Goal: Entertainment & Leisure: Browse casually

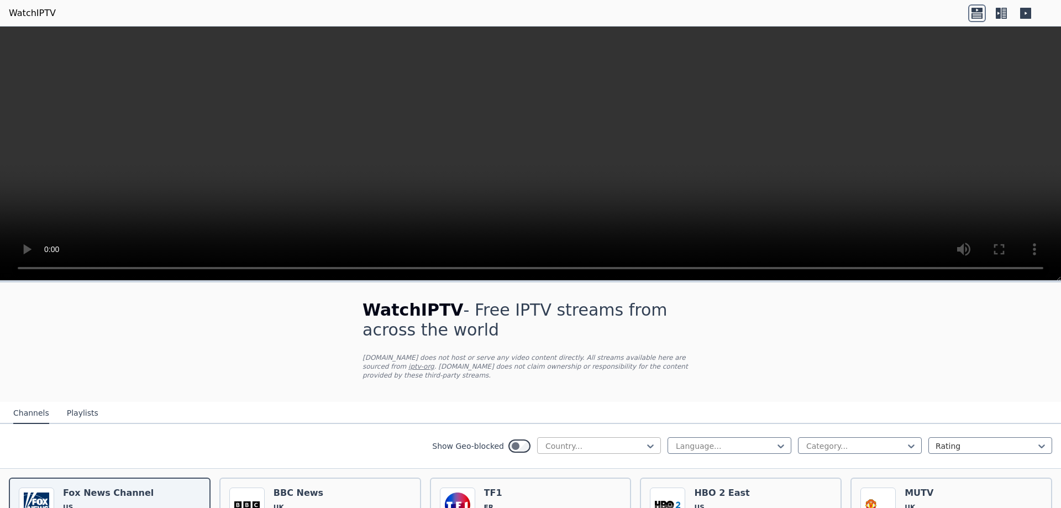
scroll to position [110, 0]
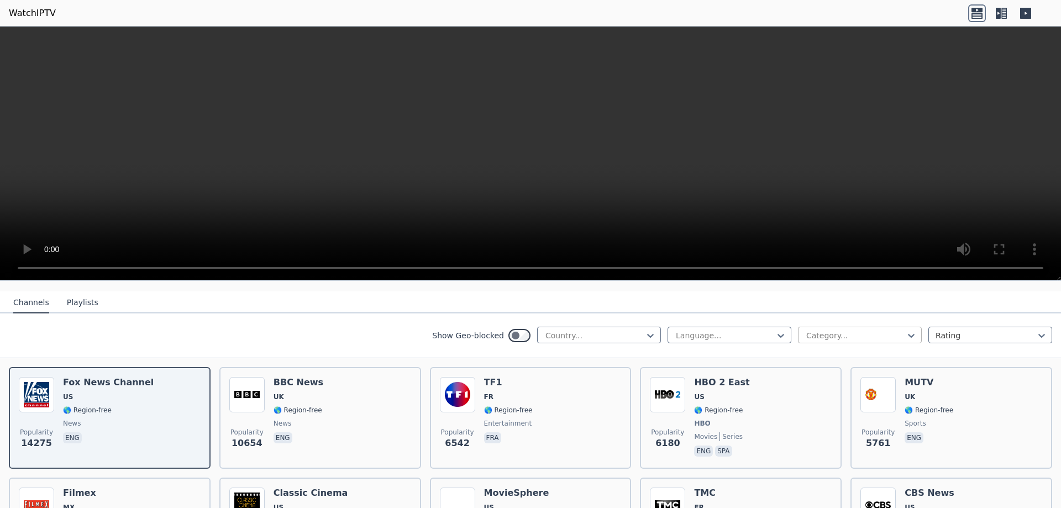
click at [859, 330] on div at bounding box center [855, 335] width 101 height 11
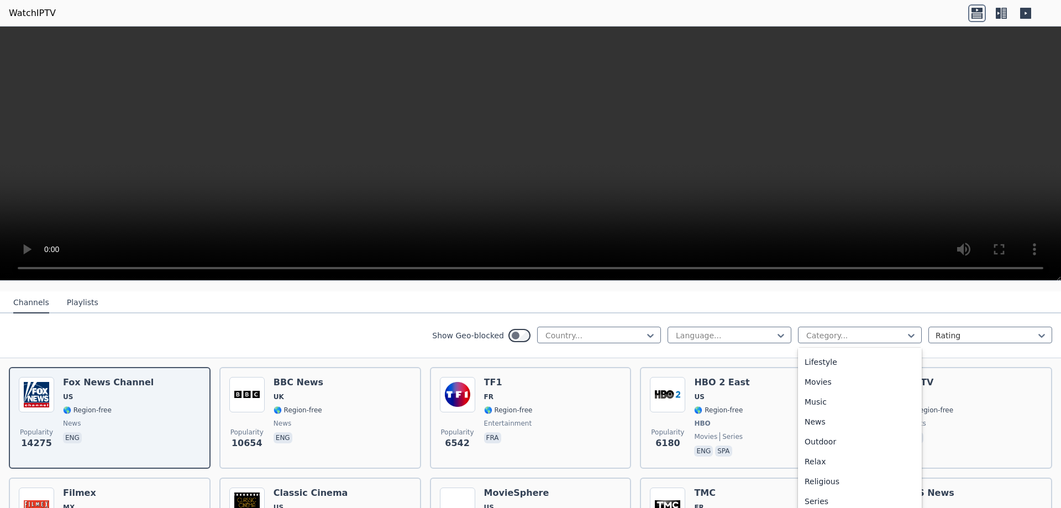
scroll to position [376, 0]
click at [824, 455] on div "Sports" at bounding box center [860, 461] width 124 height 20
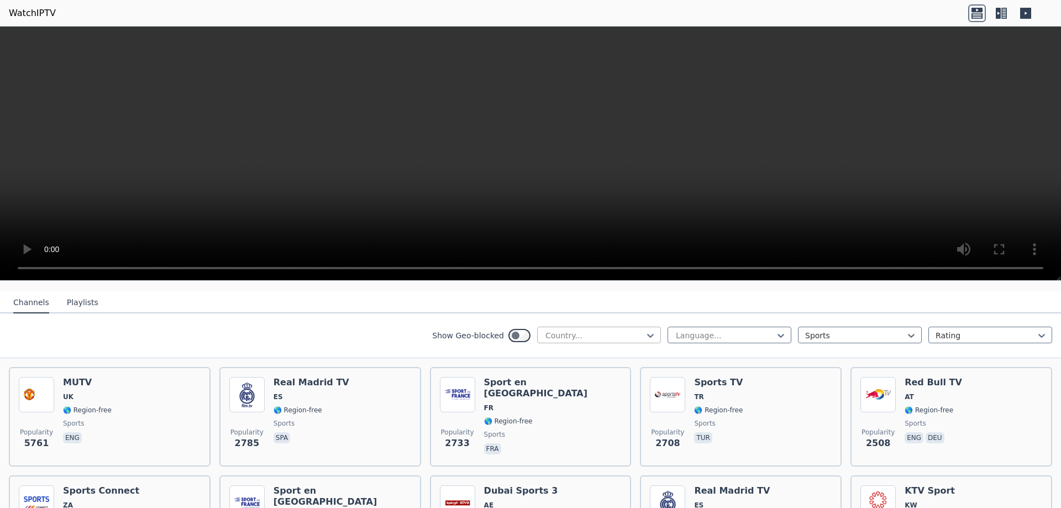
click at [589, 327] on div "Country..." at bounding box center [599, 335] width 124 height 17
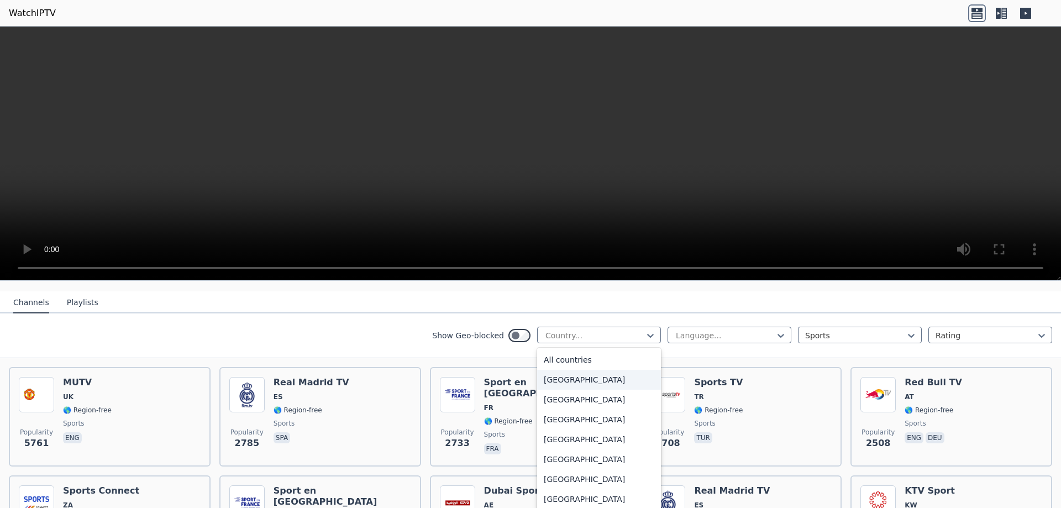
click at [333, 314] on div "Show Geo-blocked 206 results available. Use Up and Down to choose options, pres…" at bounding box center [530, 335] width 1061 height 45
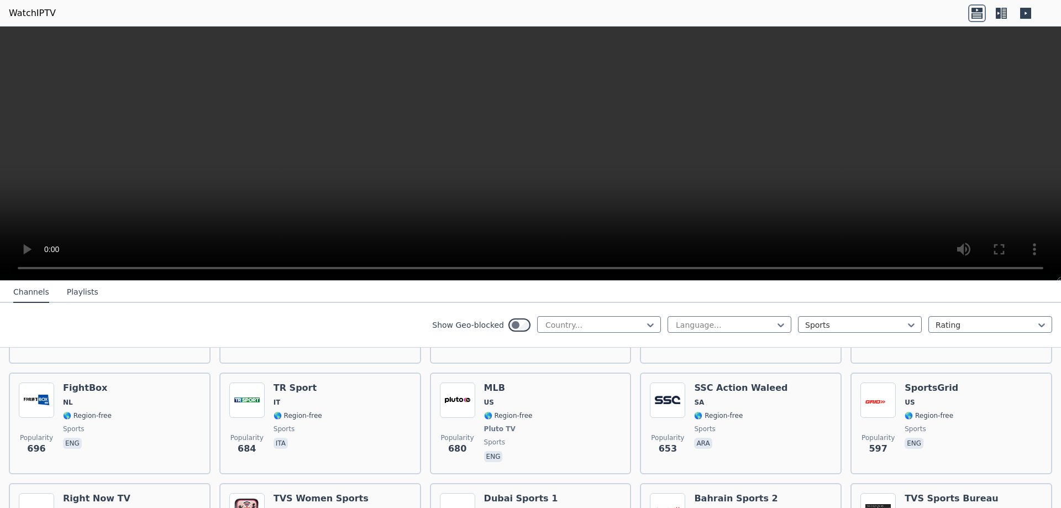
scroll to position [718, 0]
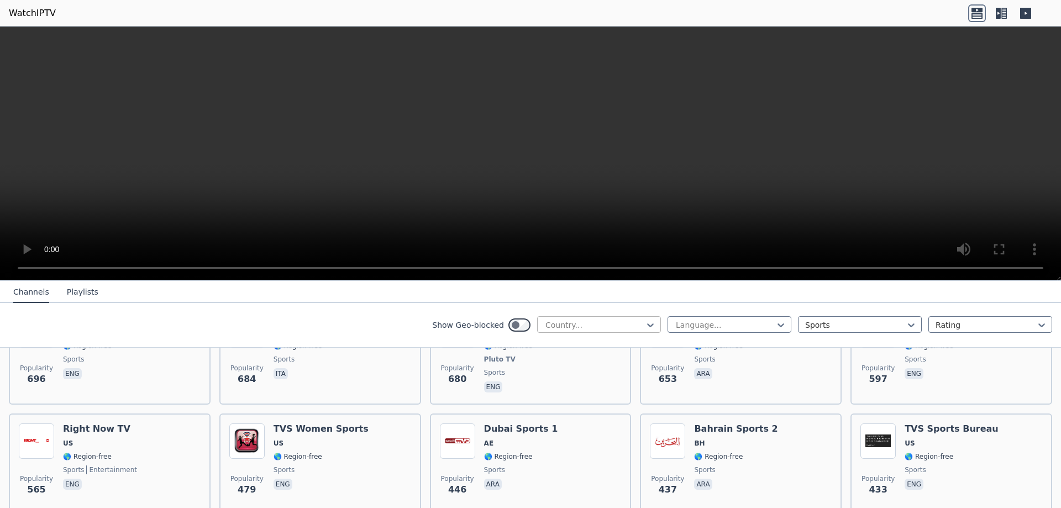
click at [564, 319] on div at bounding box center [594, 324] width 101 height 11
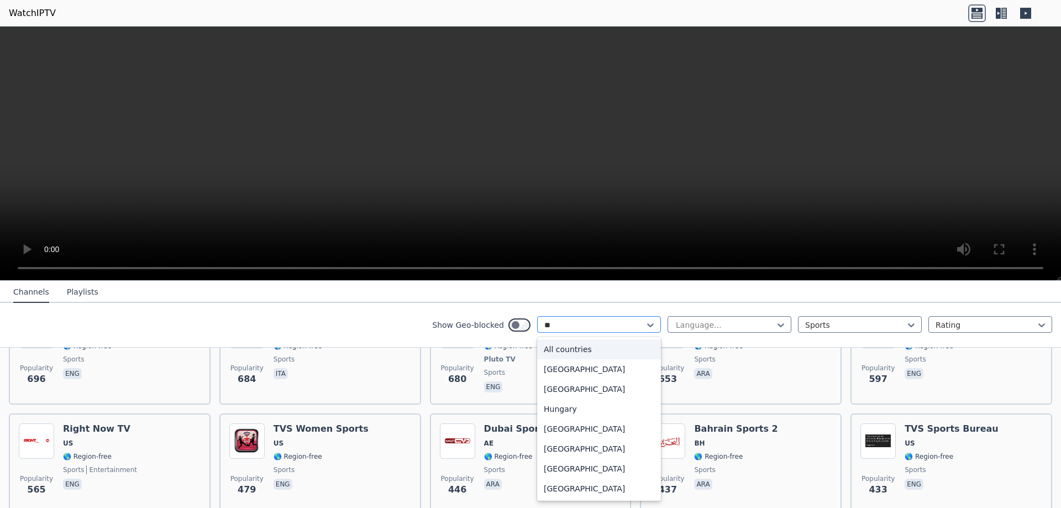
type input "***"
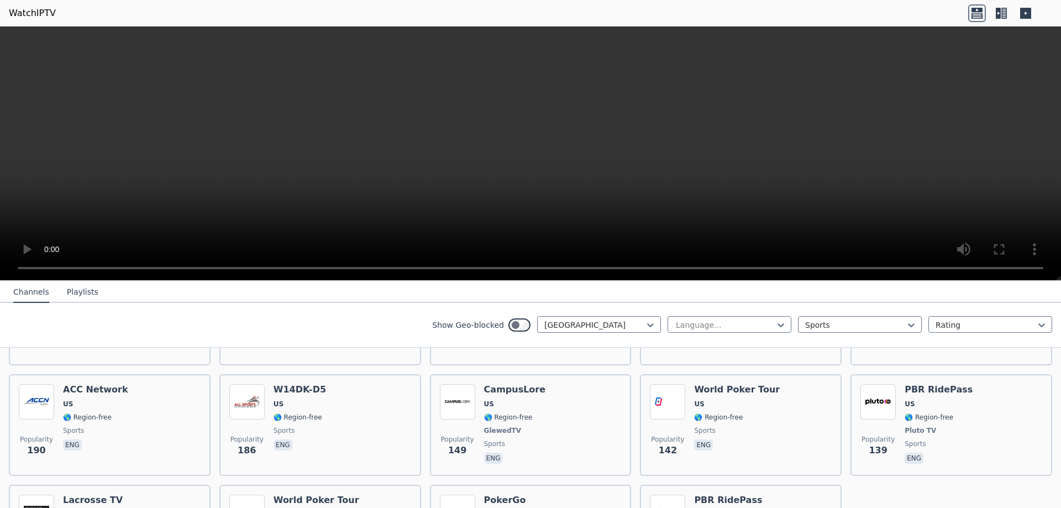
scroll to position [436, 0]
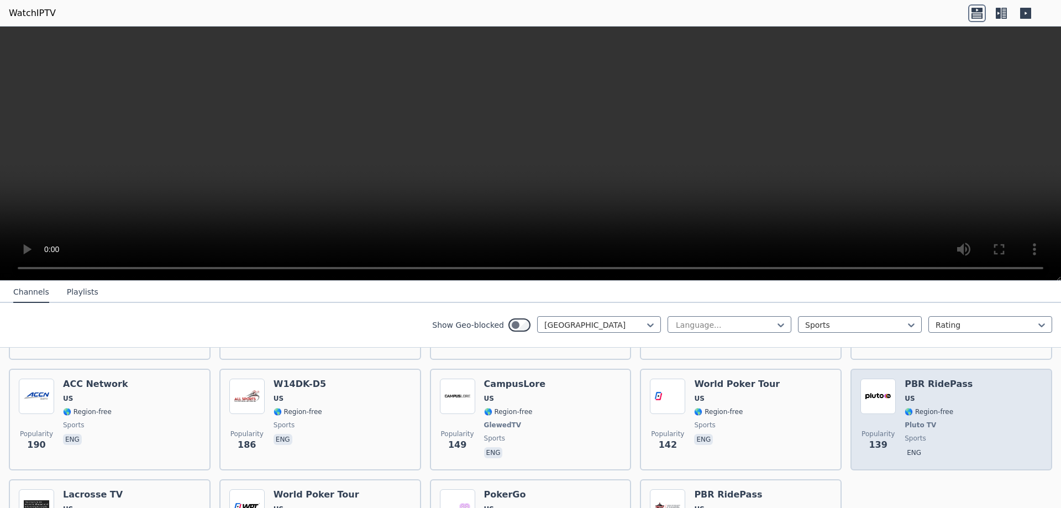
click at [917, 407] on span "🌎 Region-free" at bounding box center [928, 411] width 49 height 9
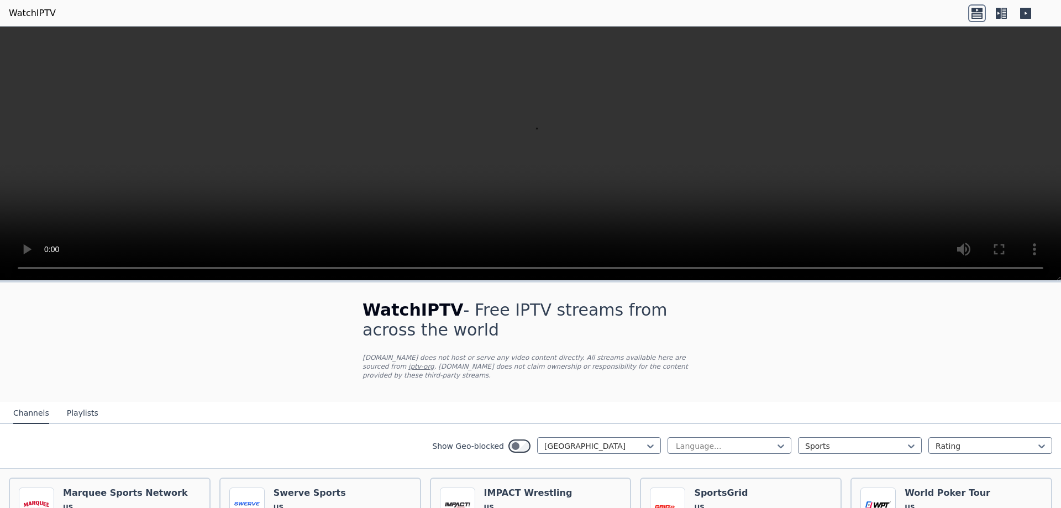
scroll to position [55, 0]
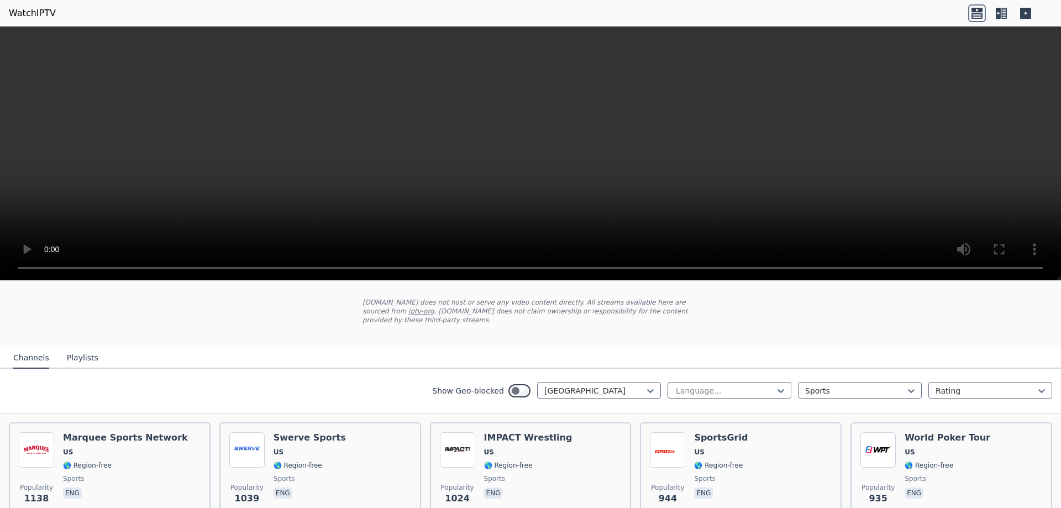
click at [74, 348] on button "Playlists" at bounding box center [82, 358] width 31 height 21
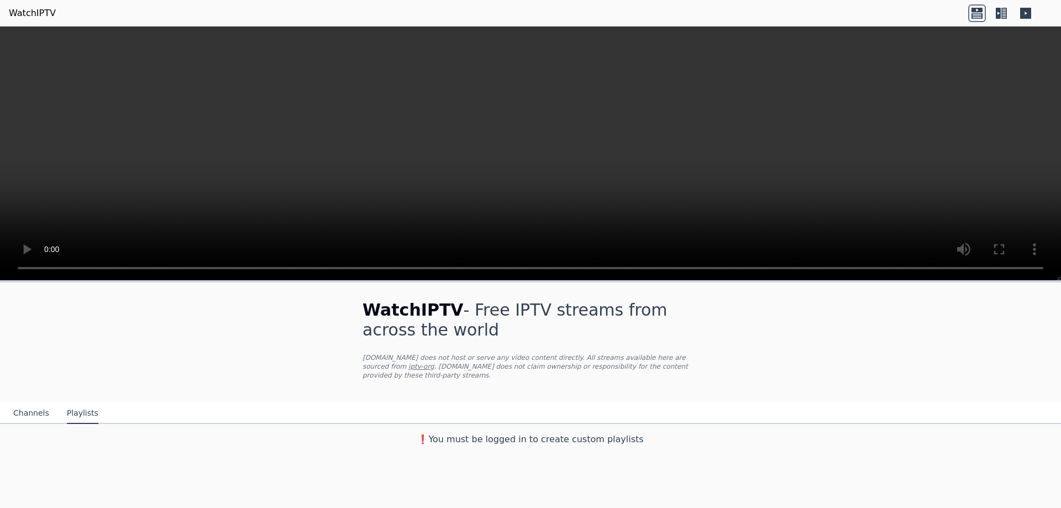
scroll to position [0, 0]
